Goal: Task Accomplishment & Management: Manage account settings

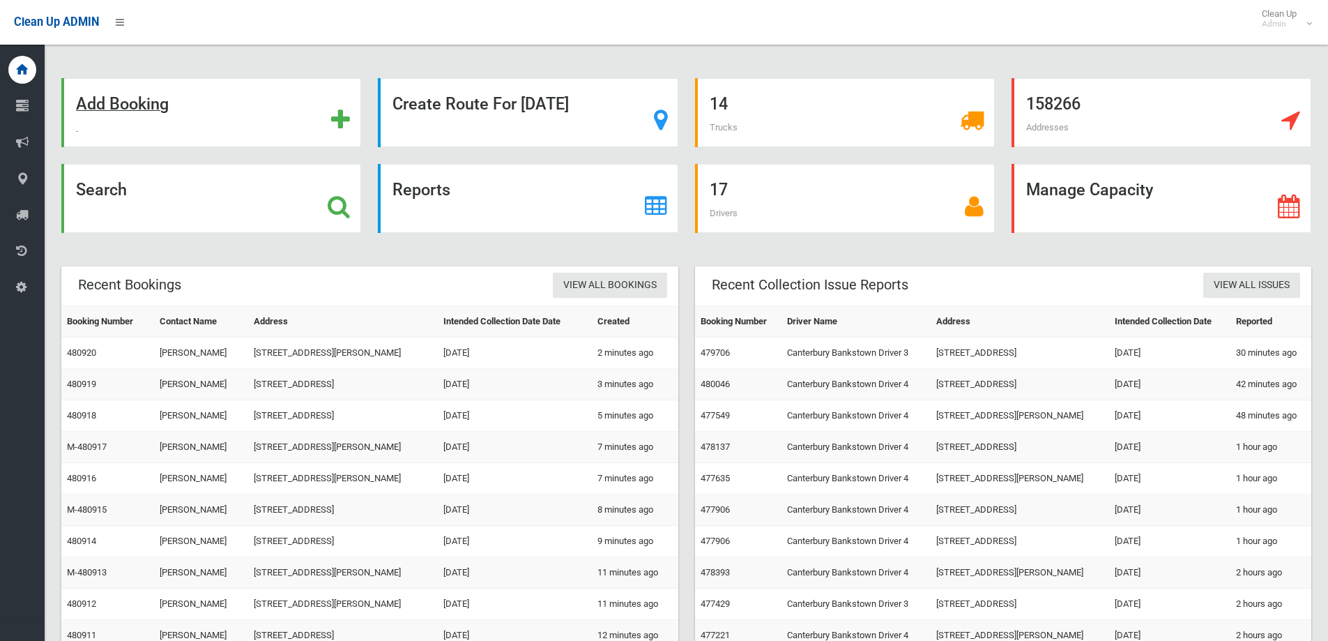
click at [116, 107] on strong "Add Booking" at bounding box center [122, 104] width 93 height 20
click at [102, 190] on strong "Search" at bounding box center [101, 190] width 51 height 20
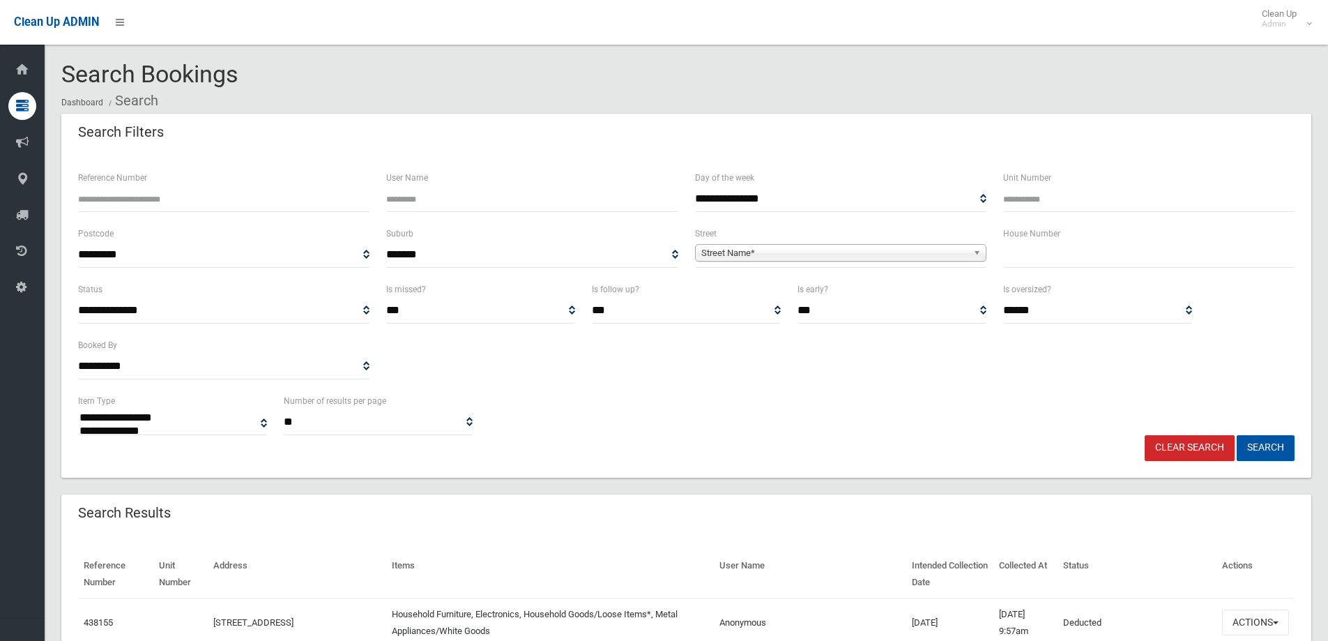
select select
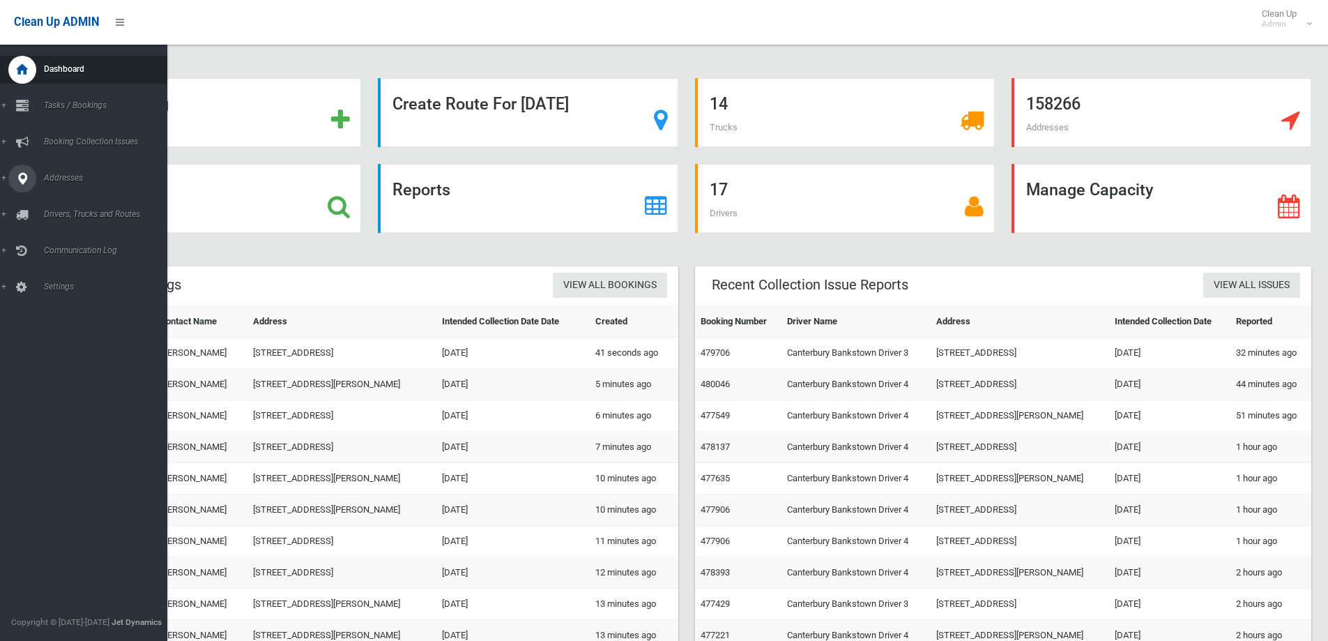
click at [63, 176] on span "Addresses" at bounding box center [109, 178] width 138 height 10
click at [66, 198] on span "All Addresses" at bounding box center [103, 202] width 126 height 10
